Goal: Check status: Check status

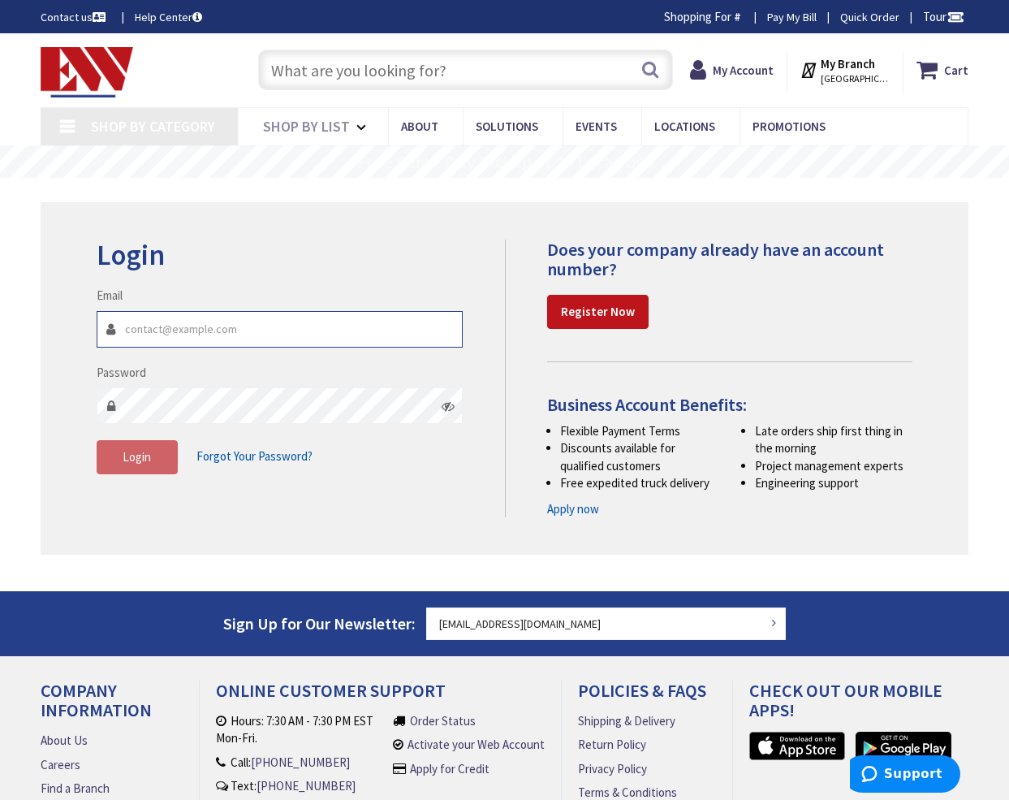
type input "[EMAIL_ADDRESS][DOMAIN_NAME]"
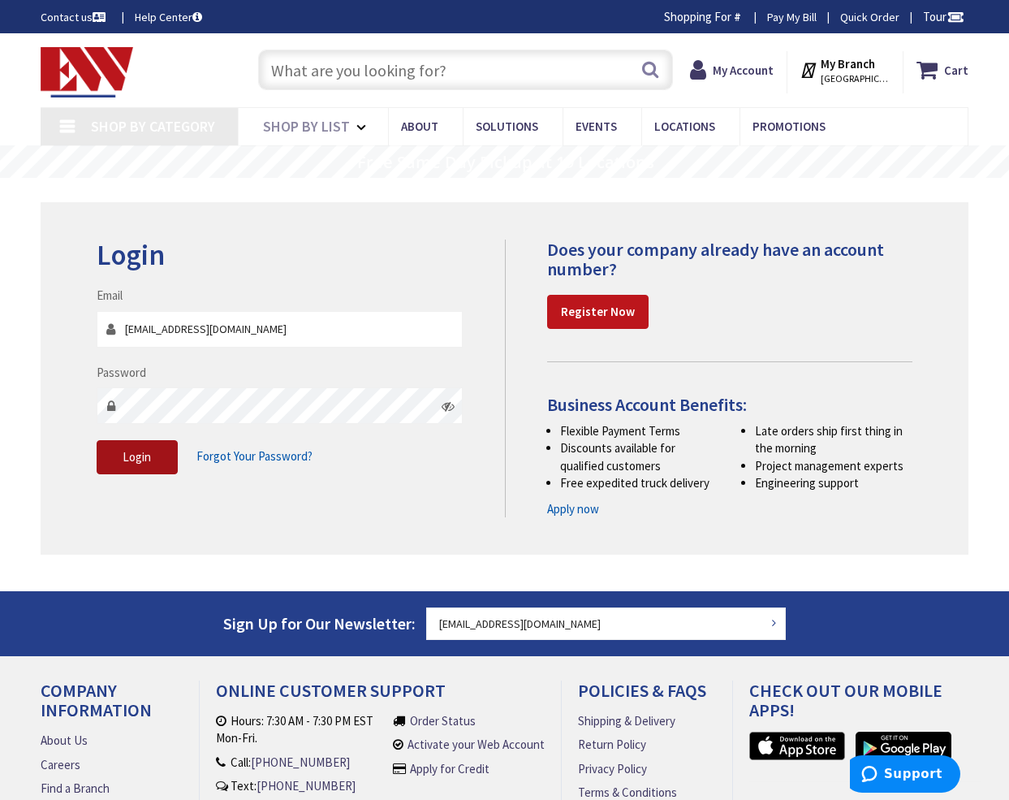
click at [136, 454] on span "Login" at bounding box center [137, 456] width 28 height 15
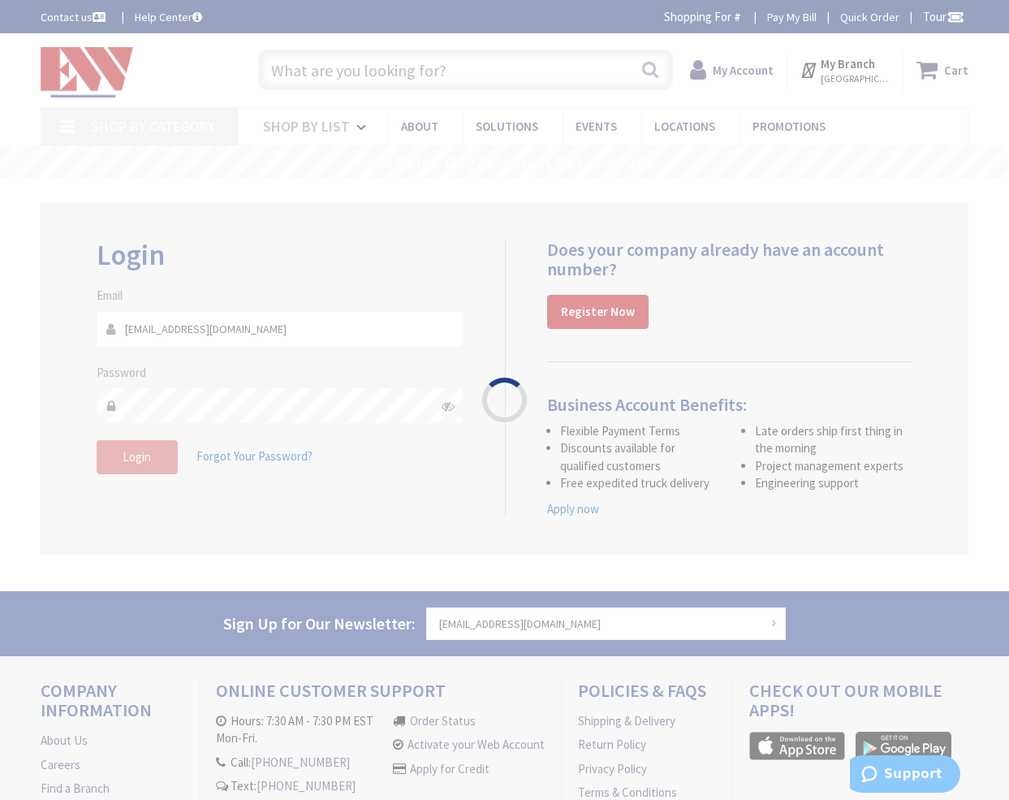
type input "[GEOGRAPHIC_DATA], [STREET_ADDRESS]"
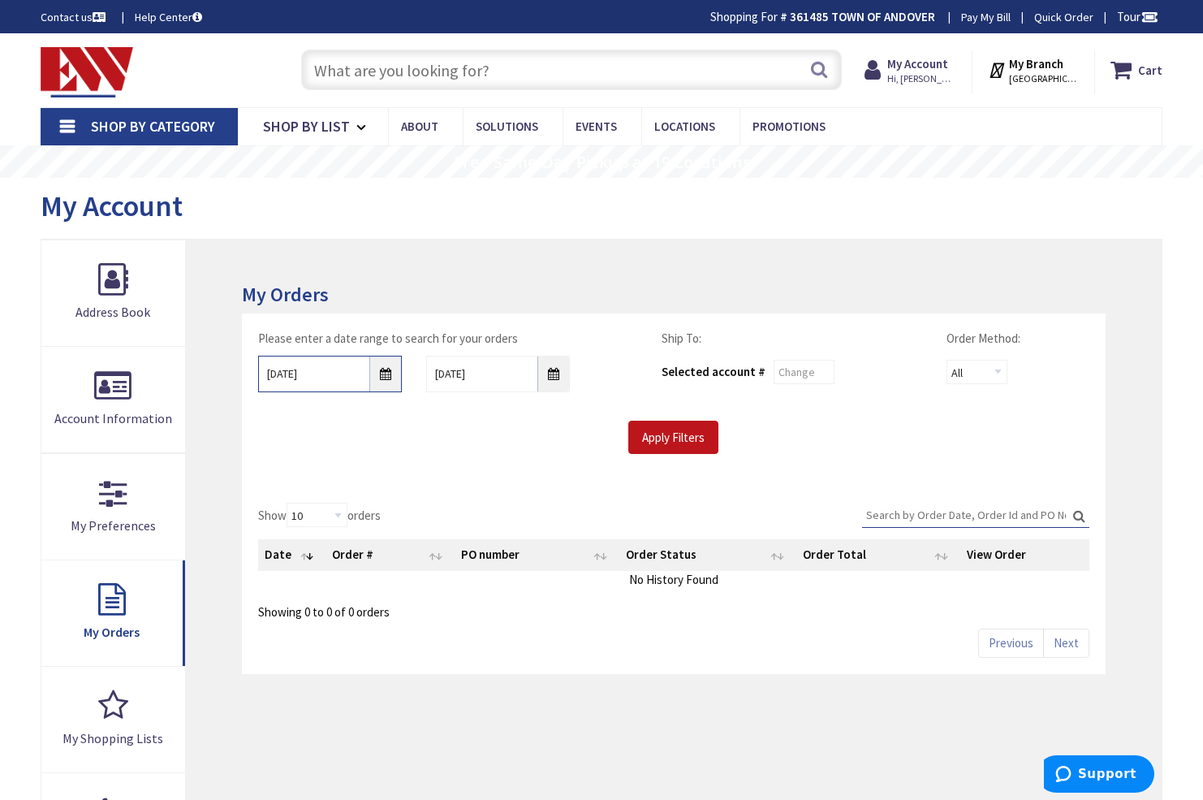
click at [387, 373] on input "[DATE]" at bounding box center [330, 374] width 144 height 37
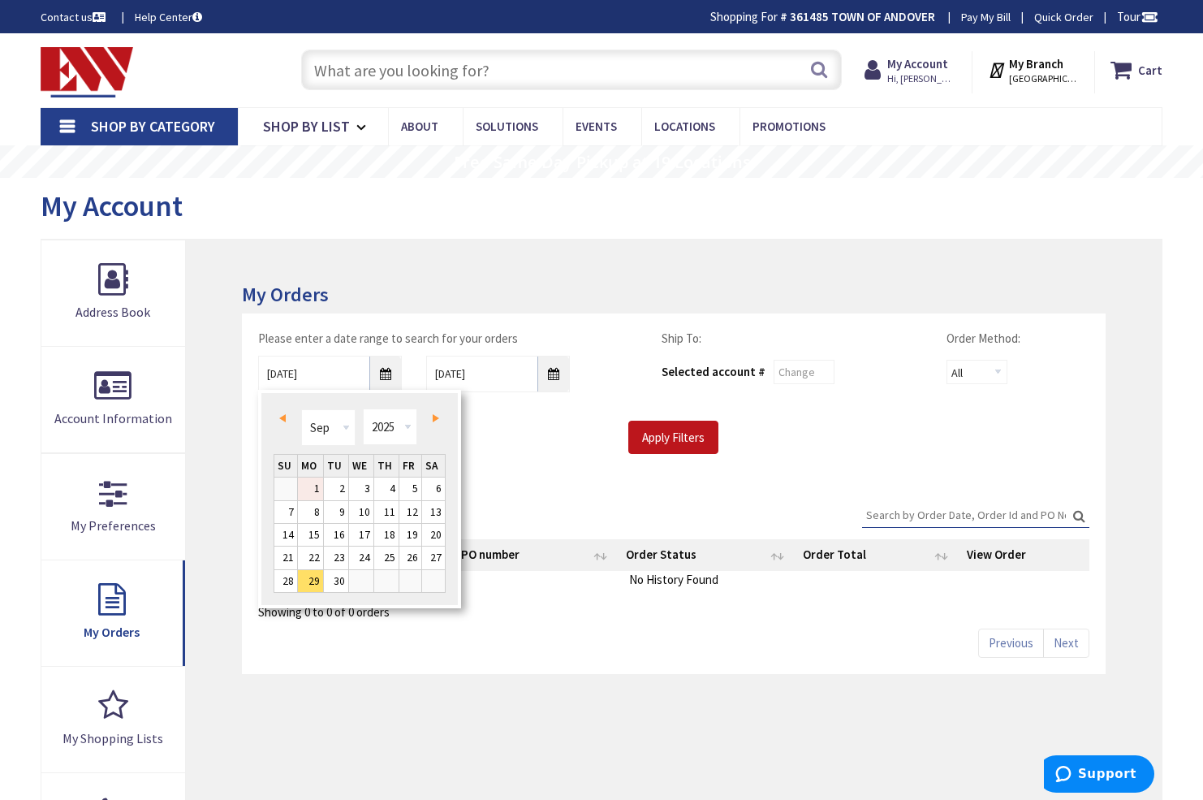
click at [316, 485] on link "1" at bounding box center [310, 488] width 25 height 22
type input "[DATE]"
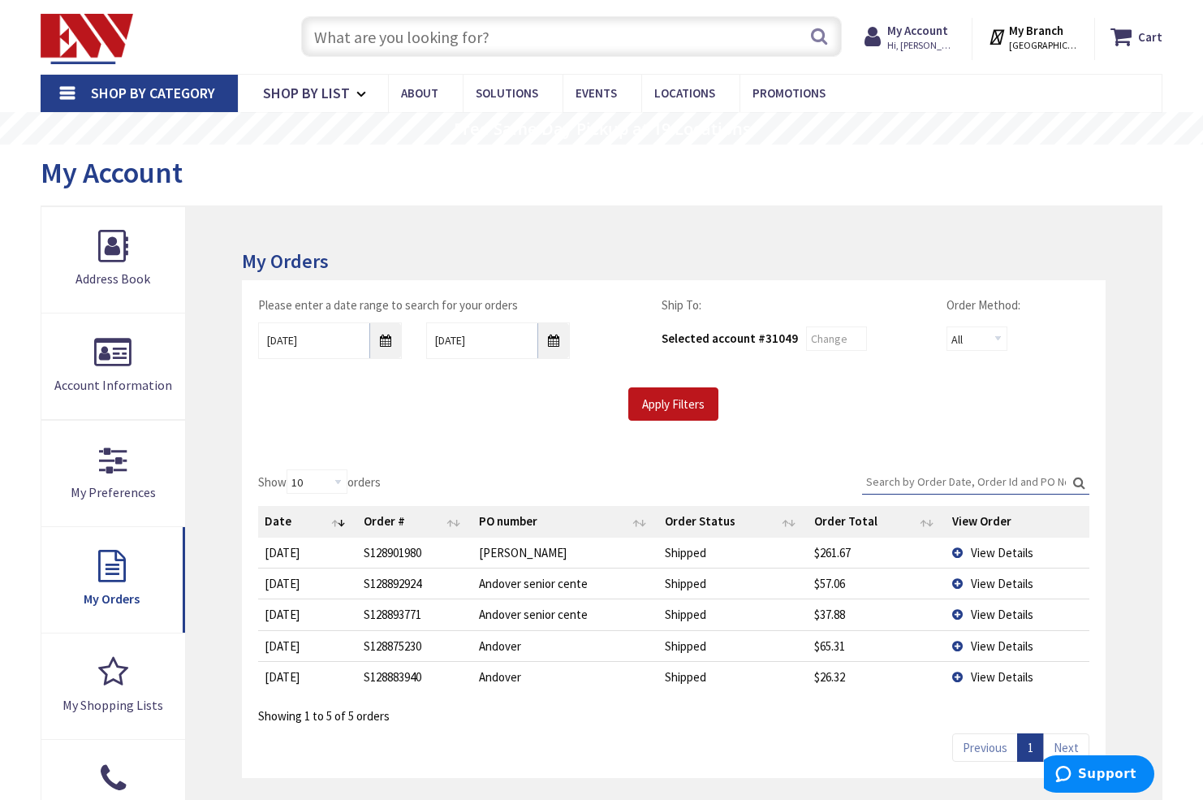
scroll to position [82, 0]
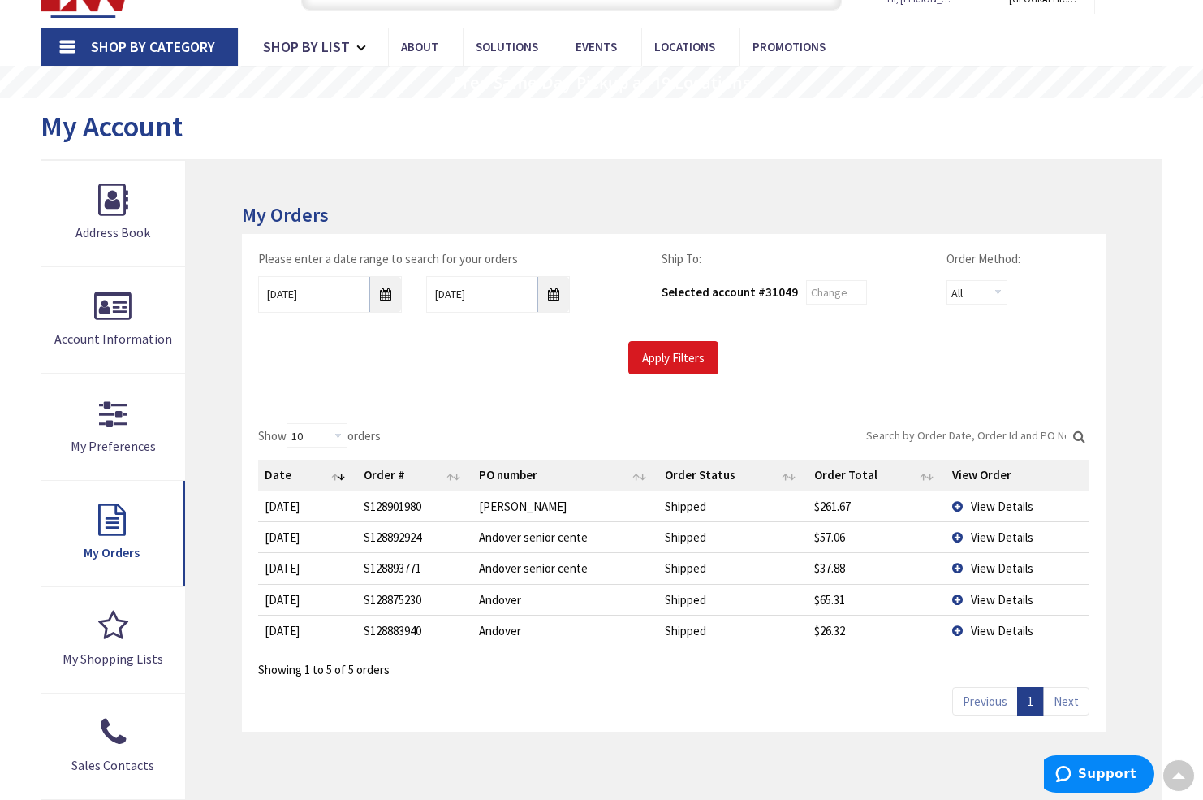
click at [658, 355] on input "Apply Filters" at bounding box center [673, 358] width 90 height 34
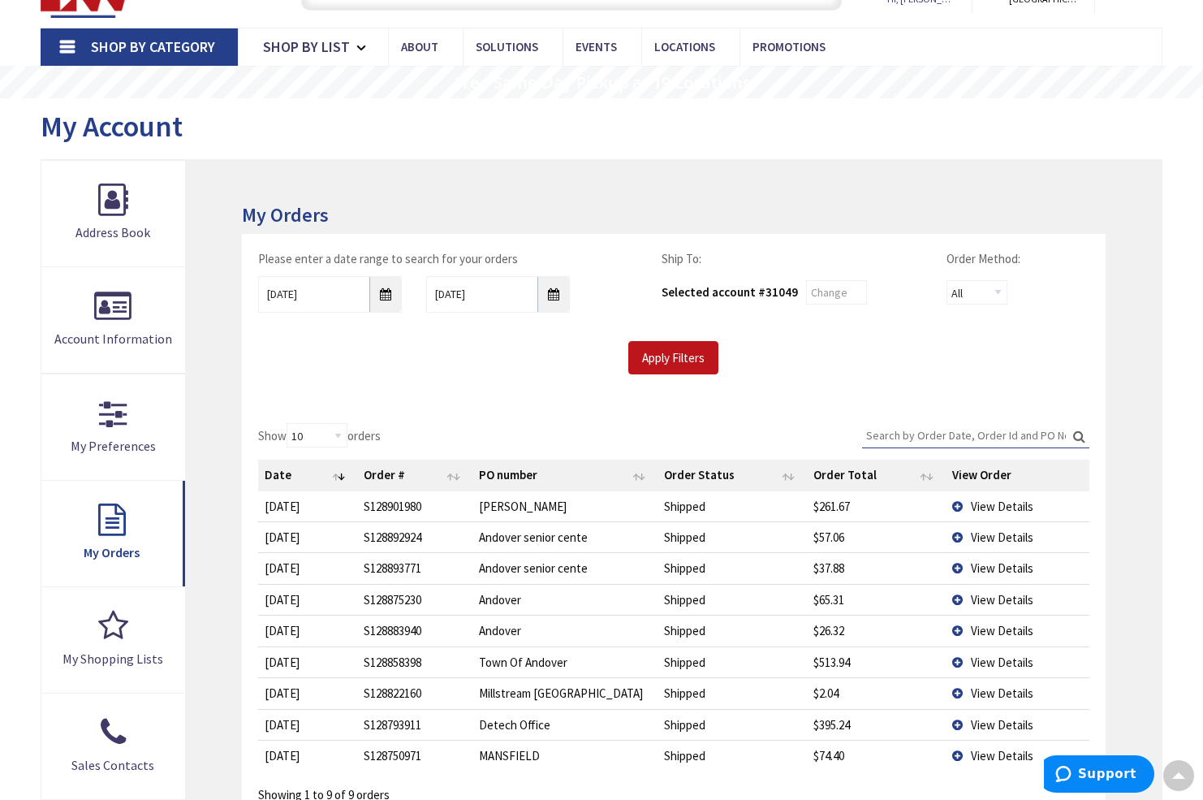
click at [989, 751] on span "View Details" at bounding box center [1002, 755] width 63 height 15
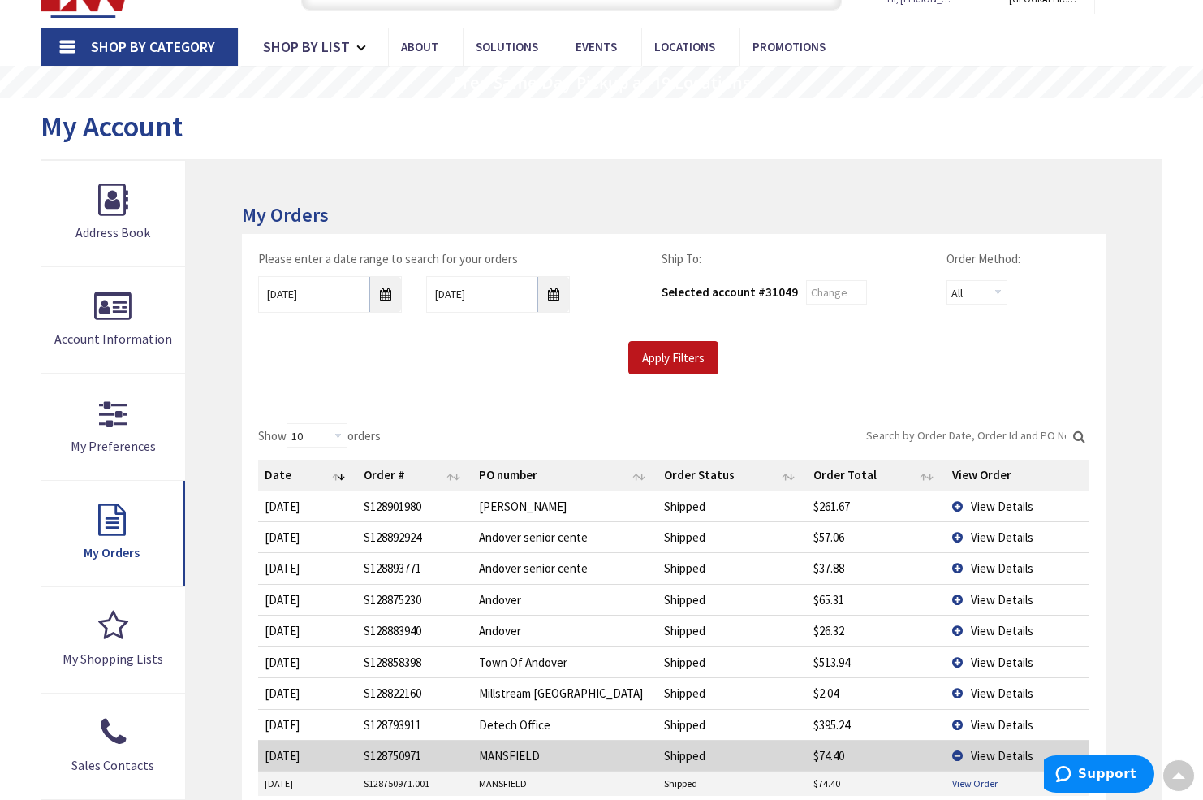
click at [973, 778] on link "View Order" at bounding box center [974, 783] width 45 height 14
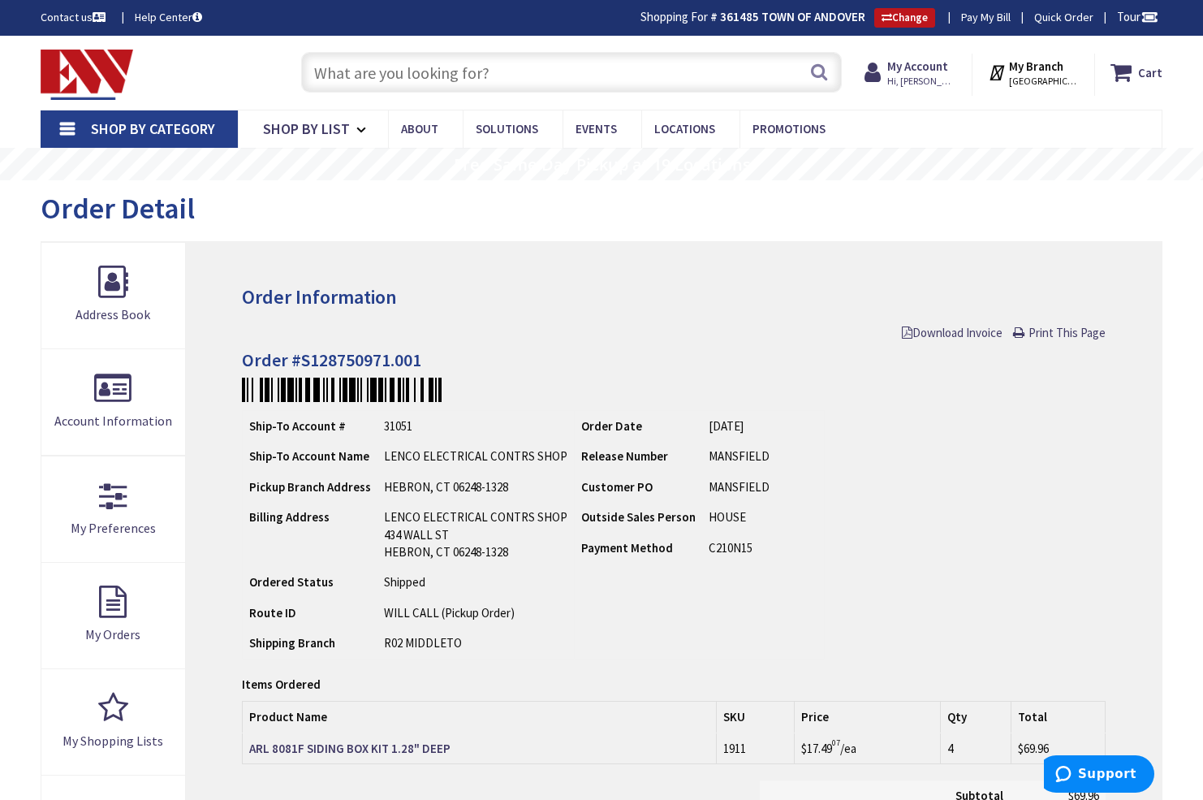
click at [348, 75] on input "text" at bounding box center [571, 72] width 541 height 41
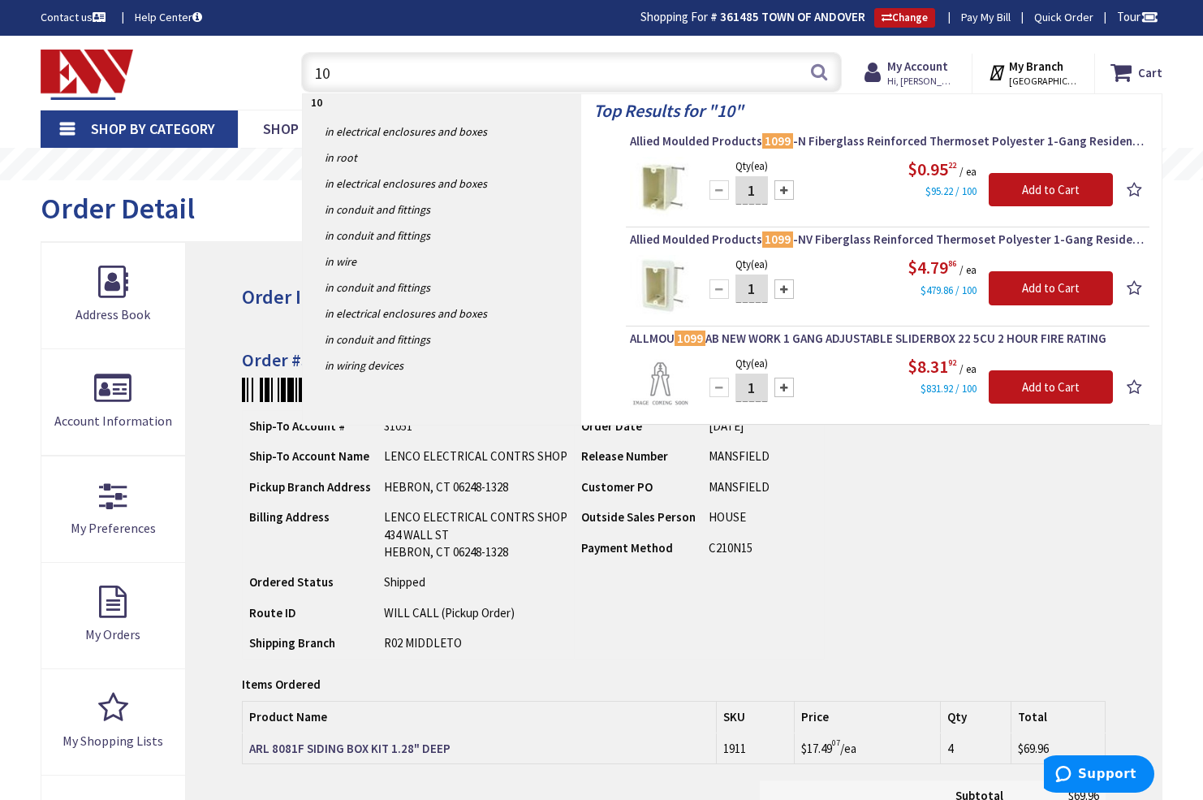
type input "1"
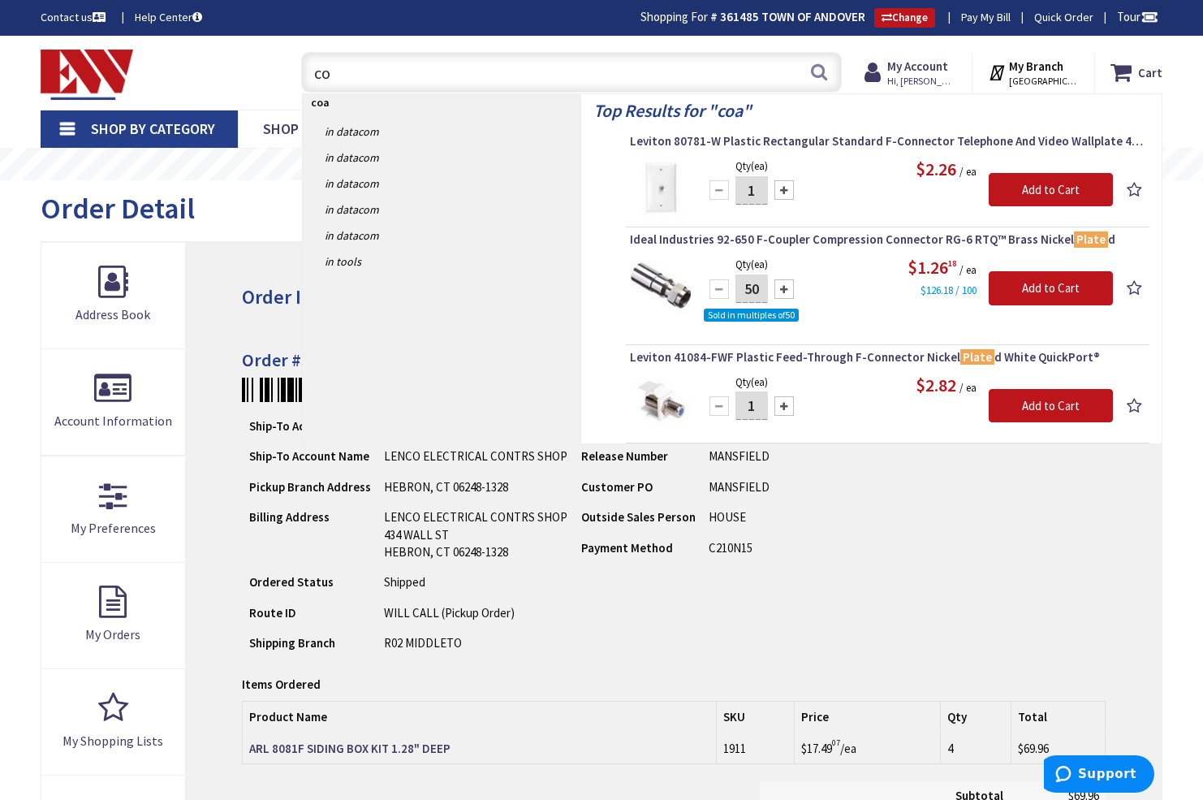
type input "c"
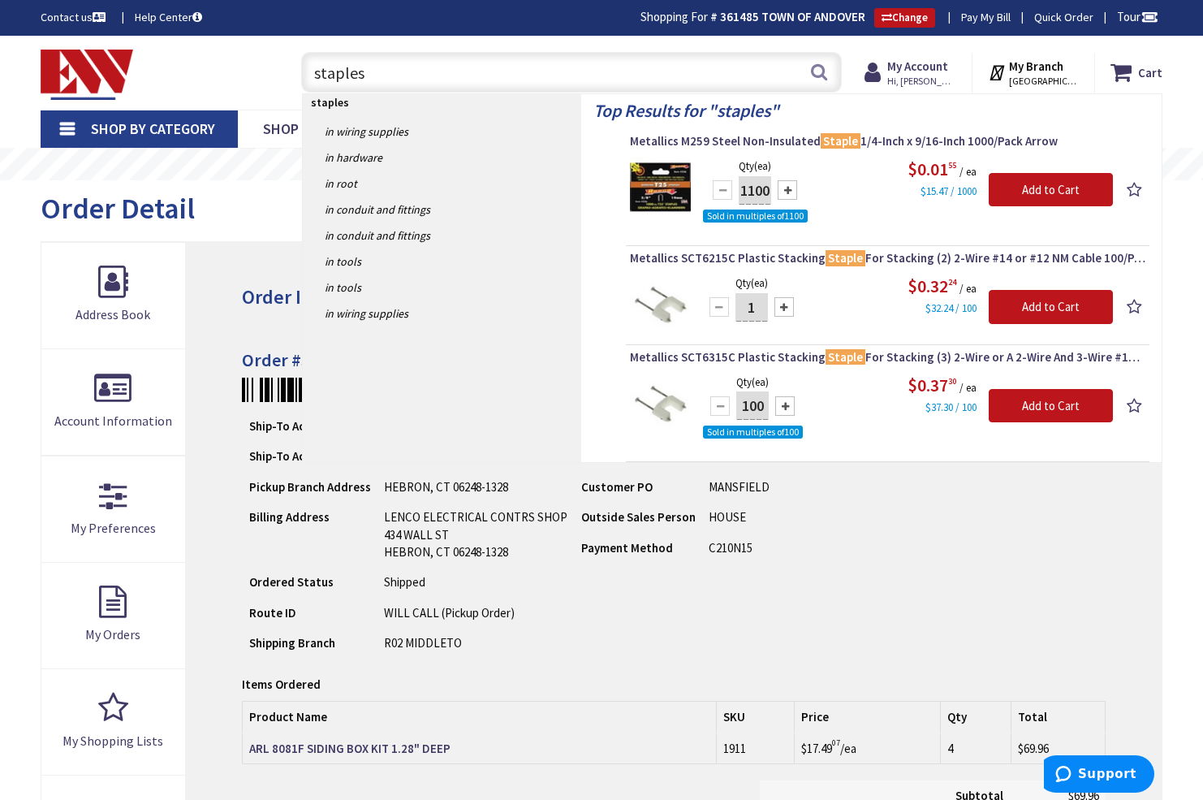
click at [316, 74] on input "staples" at bounding box center [571, 72] width 541 height 41
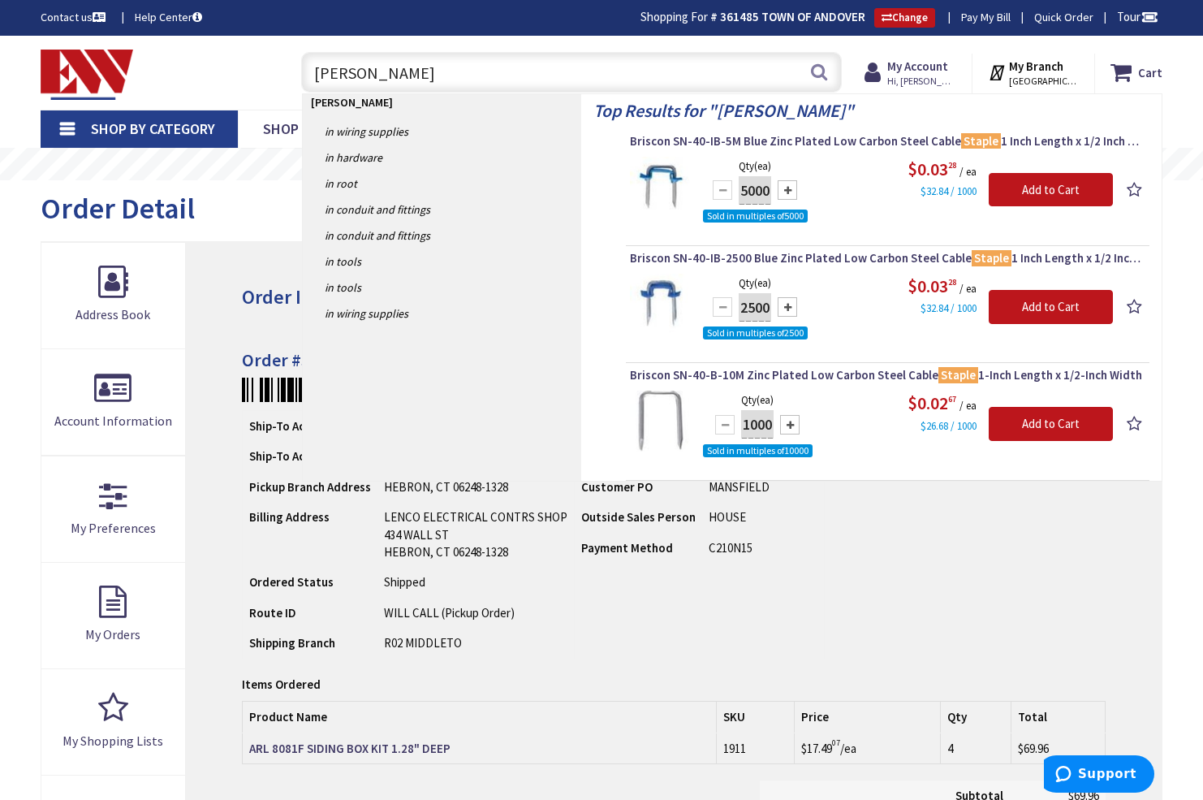
drag, startPoint x: 392, startPoint y: 71, endPoint x: 264, endPoint y: 72, distance: 128.3
click at [268, 71] on div "Toggle Nav bn staples bn staples Search Cart My Cart Close You have no items in…" at bounding box center [601, 72] width 1146 height 54
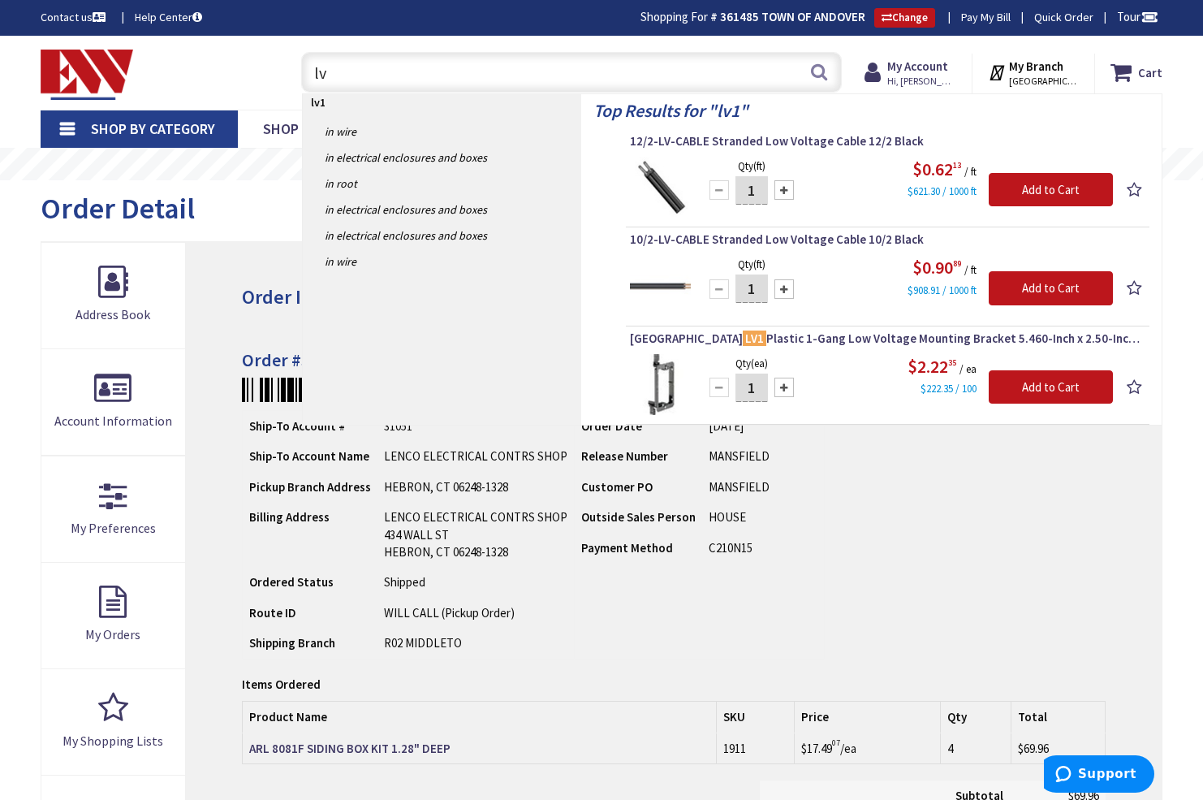
type input "l"
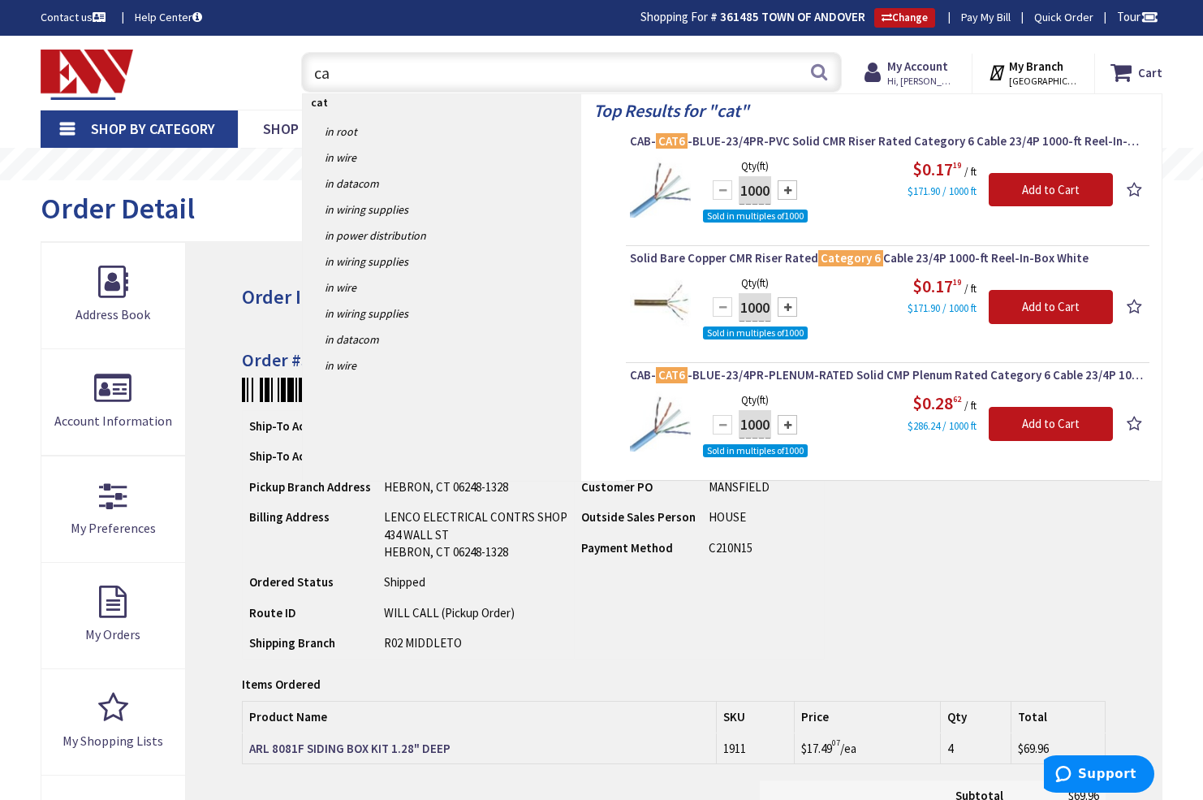
type input "c"
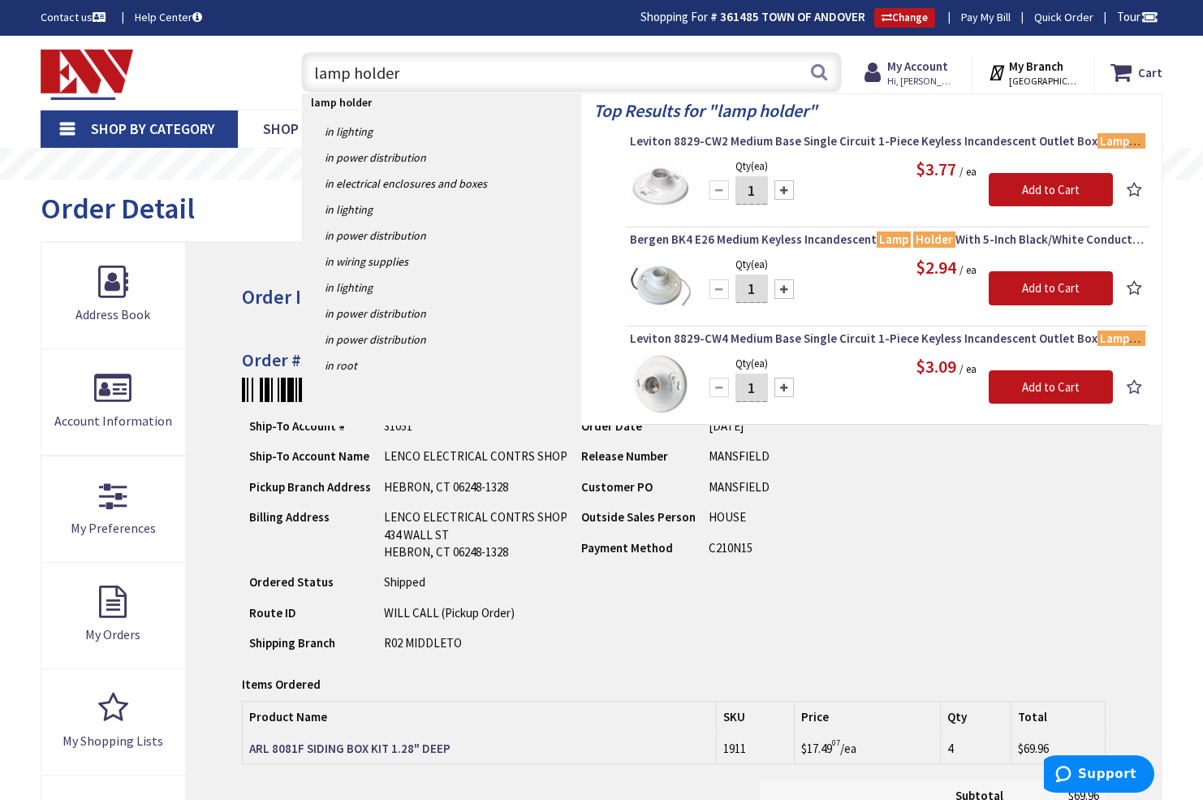
click at [312, 71] on input "lamp holder" at bounding box center [571, 72] width 541 height 41
type input "temp lamp holder"
